Goal: Task Accomplishment & Management: Use online tool/utility

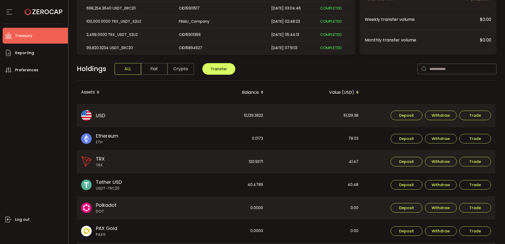
scroll to position [79, 0]
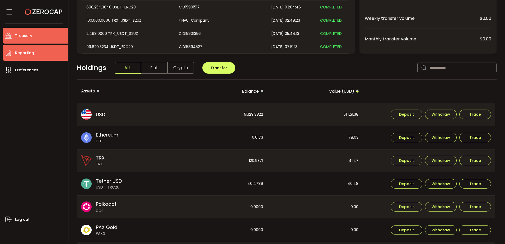
click at [30, 54] on span "Reporting" at bounding box center [24, 53] width 19 height 8
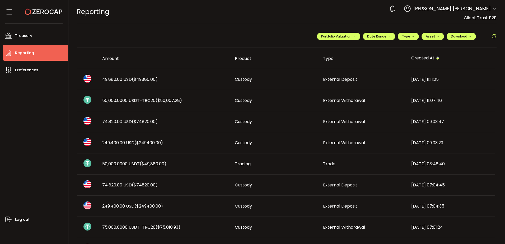
click at [145, 79] on span "($49880.00)" at bounding box center [145, 79] width 26 height 6
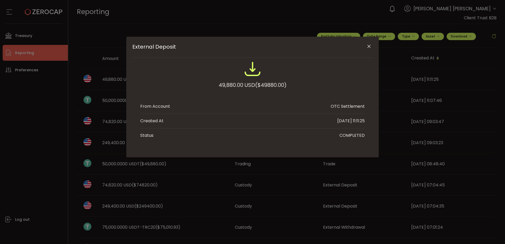
click at [369, 46] on icon "Close" at bounding box center [368, 46] width 5 height 5
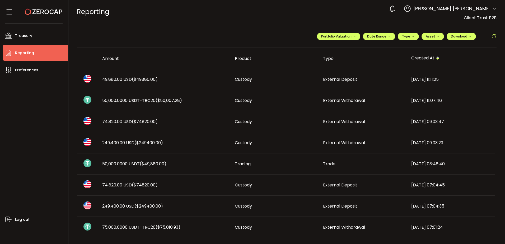
click at [150, 80] on span "($49880.00)" at bounding box center [145, 79] width 26 height 6
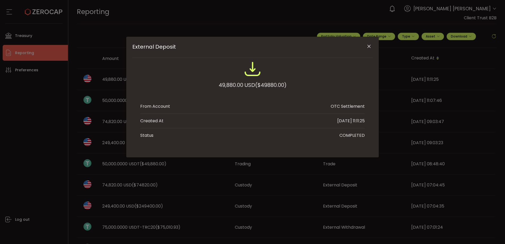
click at [228, 84] on div "49,880.00 USD ($49880.00)" at bounding box center [253, 85] width 68 height 10
copy div "49,880.00"
click at [369, 47] on icon "Close" at bounding box center [368, 46] width 5 height 5
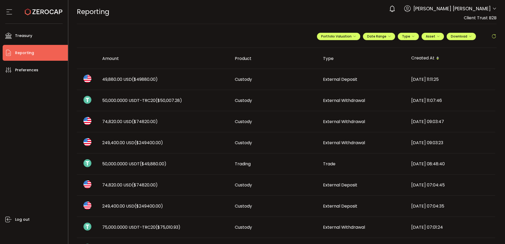
click at [139, 161] on td "50,000.0000 USDT ($49,880.00)" at bounding box center [164, 163] width 133 height 21
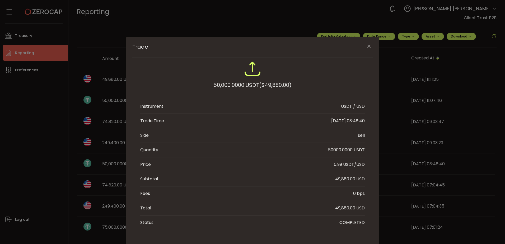
click at [342, 178] on div "49,880.00 USD" at bounding box center [350, 179] width 30 height 6
copy div "49,880.00"
click at [366, 47] on icon "Close" at bounding box center [368, 46] width 5 height 5
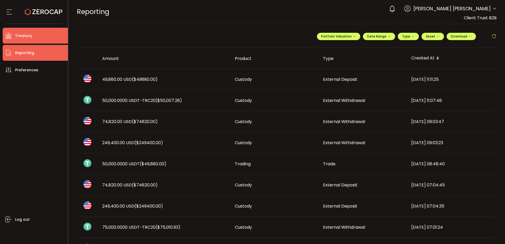
click at [25, 37] on span "Treasury" at bounding box center [23, 36] width 17 height 8
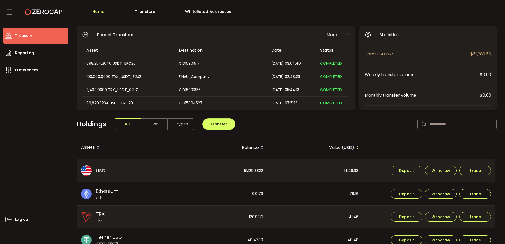
scroll to position [53, 0]
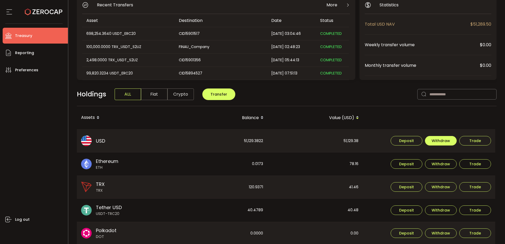
click at [436, 140] on span "Withdraw" at bounding box center [441, 141] width 18 height 4
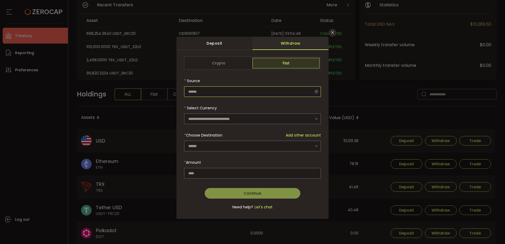
click at [219, 92] on input "dialog" at bounding box center [252, 91] width 137 height 11
type input "**********"
click at [204, 117] on input "dialog" at bounding box center [252, 119] width 137 height 11
click at [206, 132] on span "US Dollar (USD)" at bounding box center [203, 132] width 28 height 5
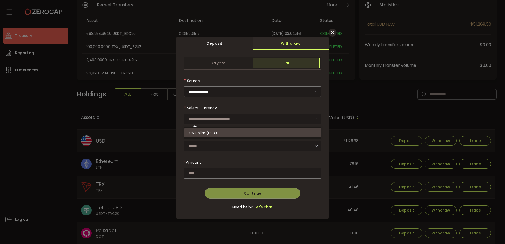
type input "**********"
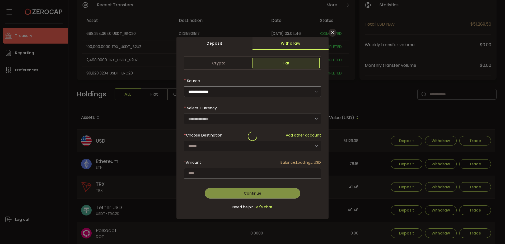
click at [206, 147] on div "dialog" at bounding box center [252, 136] width 137 height 159
click at [204, 147] on input "dialog" at bounding box center [252, 146] width 137 height 11
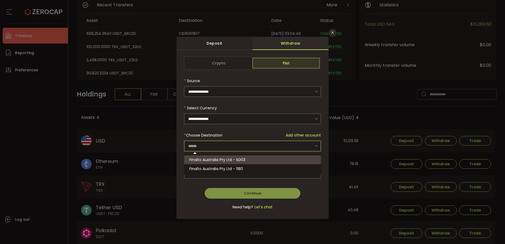
click at [204, 161] on span "Finalto Australia Pty Ltd - SD03" at bounding box center [217, 159] width 56 height 5
type input "**********"
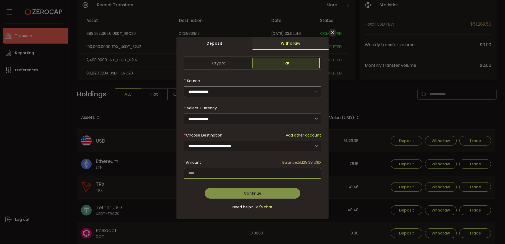
click at [242, 174] on input "dialog" at bounding box center [252, 173] width 137 height 11
paste input "********"
type input "********"
click at [241, 189] on button "Continue" at bounding box center [253, 193] width 96 height 11
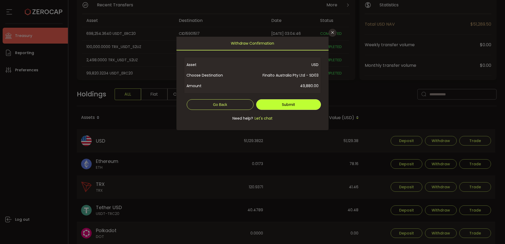
click at [290, 107] on span "Submit" at bounding box center [288, 104] width 13 height 5
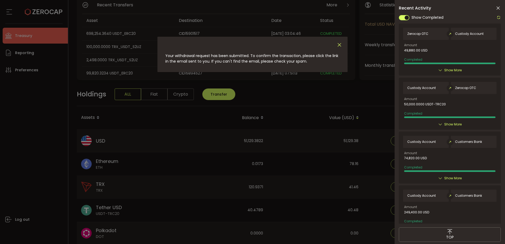
click at [339, 45] on icon "Close" at bounding box center [340, 45] width 6 height 6
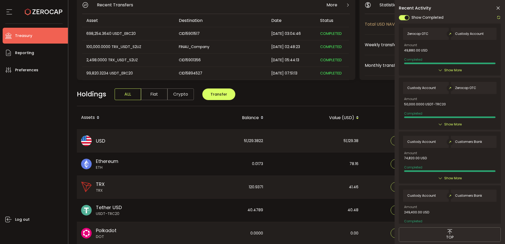
click at [441, 68] on div "Show More" at bounding box center [450, 70] width 94 height 5
